Goal: Navigation & Orientation: Find specific page/section

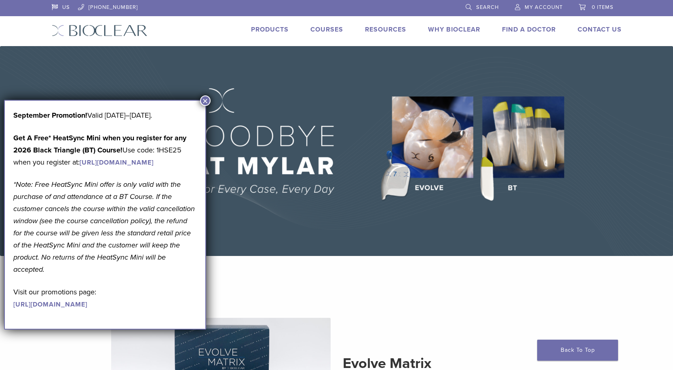
click at [205, 100] on button "×" at bounding box center [205, 100] width 11 height 11
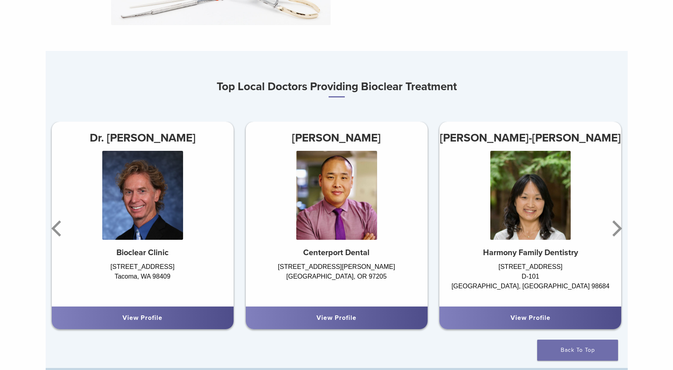
scroll to position [444, 0]
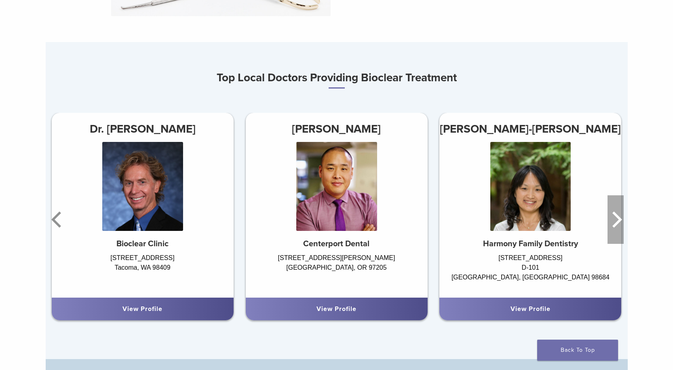
click at [619, 223] on icon "Next" at bounding box center [617, 219] width 10 height 16
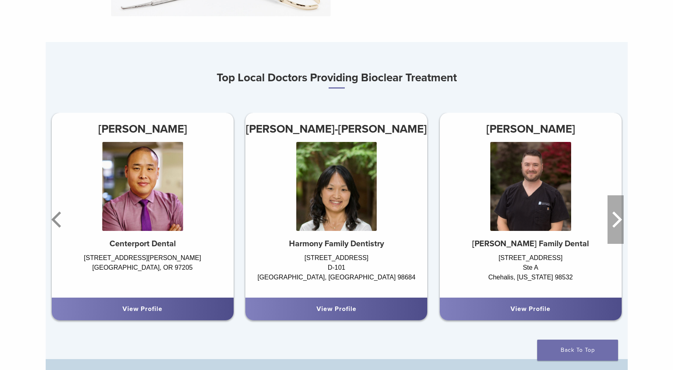
click at [618, 223] on icon "Next" at bounding box center [617, 219] width 10 height 16
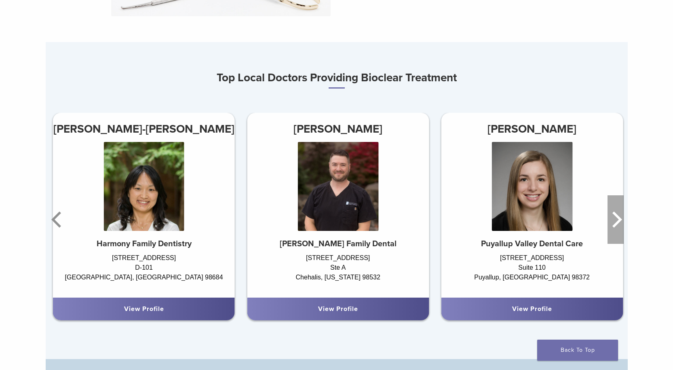
click at [618, 223] on icon "Next" at bounding box center [617, 219] width 10 height 16
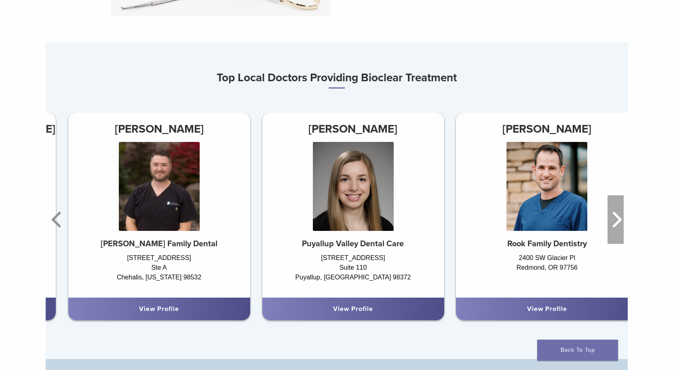
click at [618, 223] on icon "Next" at bounding box center [617, 219] width 10 height 16
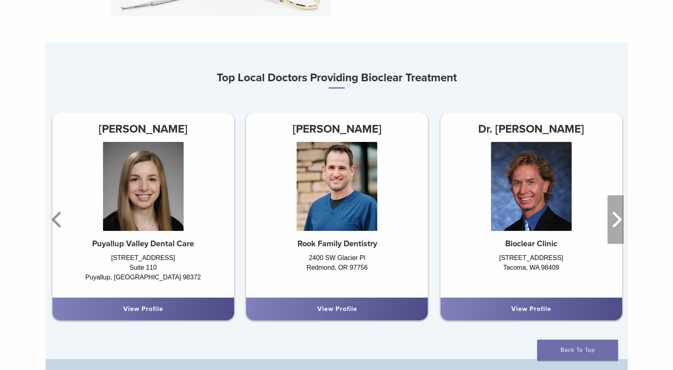
click at [618, 223] on icon "Next" at bounding box center [617, 219] width 10 height 16
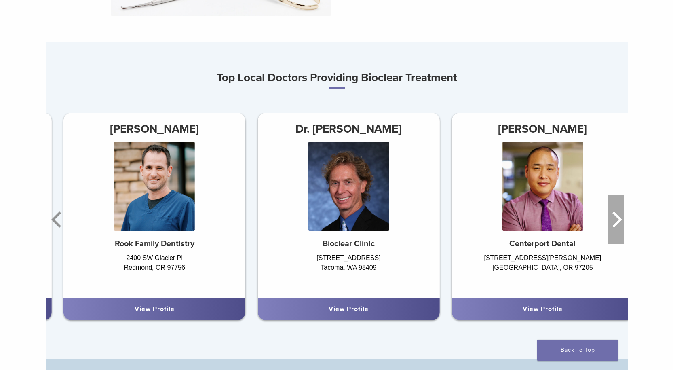
click at [618, 223] on icon "Next" at bounding box center [617, 219] width 10 height 16
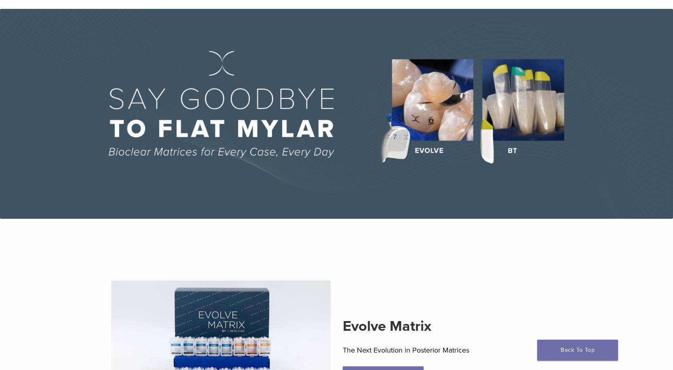
scroll to position [0, 0]
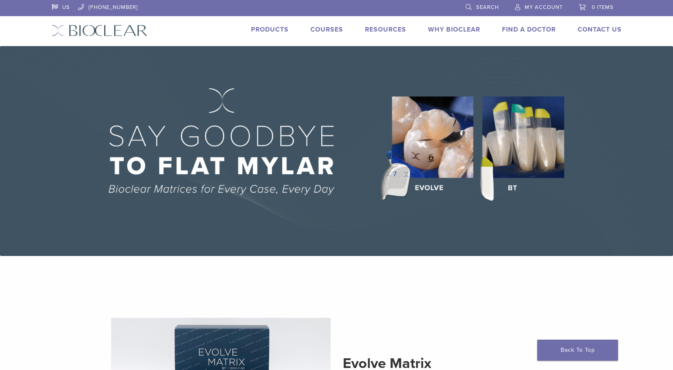
click at [274, 30] on link "Products" at bounding box center [270, 29] width 38 height 8
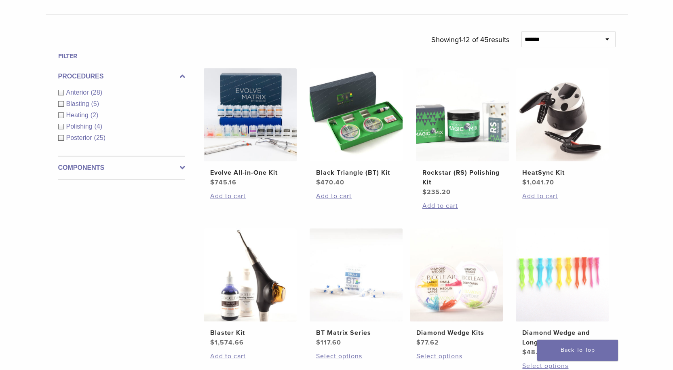
scroll to position [404, 0]
